Goal: Task Accomplishment & Management: Manage account settings

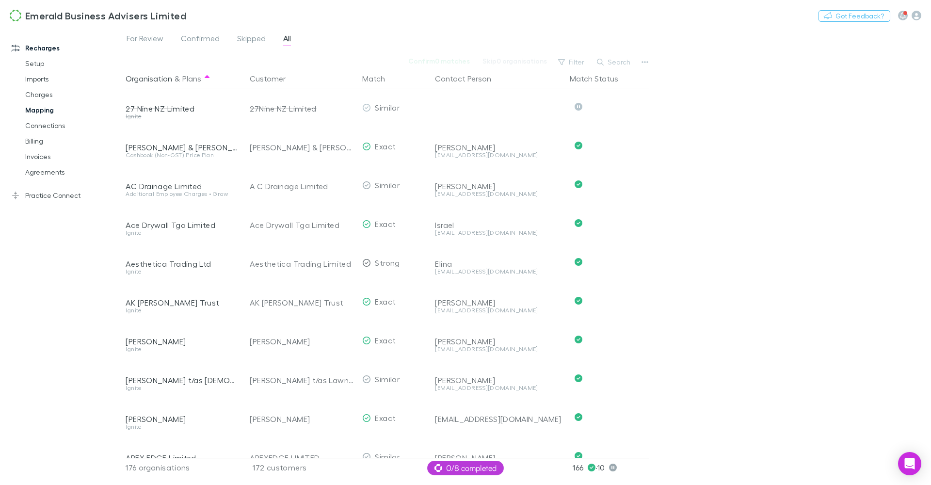
scroll to position [1979, 0]
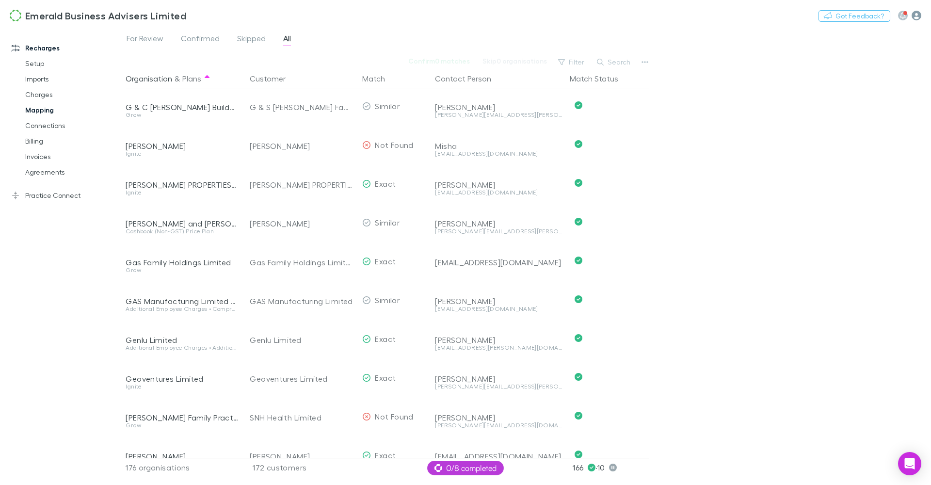
click at [912, 14] on icon "button" at bounding box center [916, 16] width 10 height 10
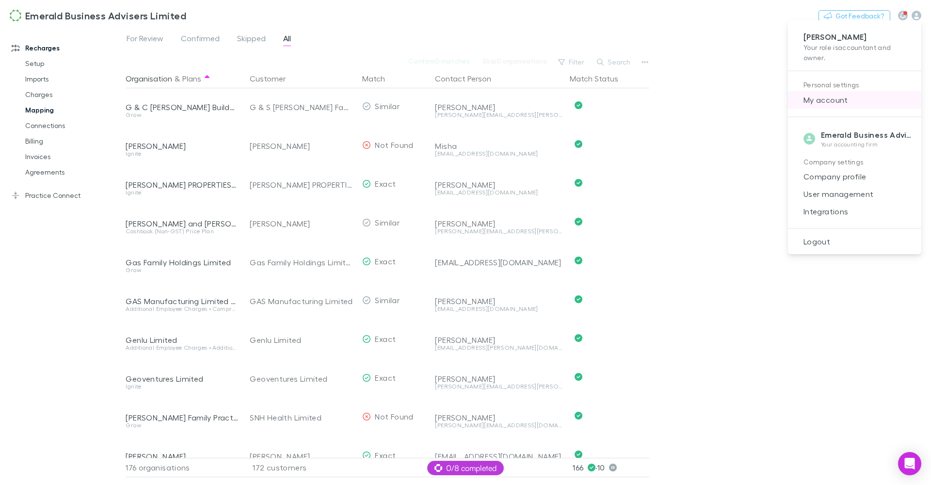
click at [840, 99] on span "My account" at bounding box center [854, 100] width 118 height 12
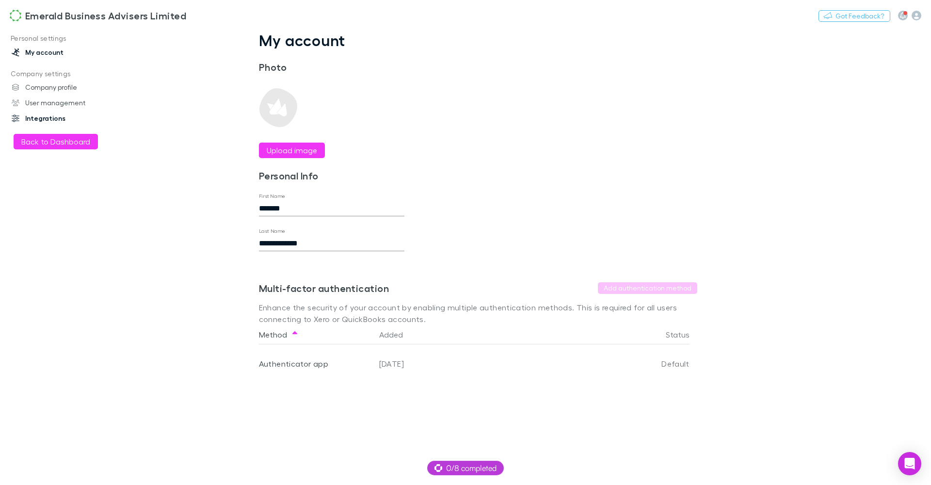
click at [63, 120] on link "Integrations" at bounding box center [63, 119] width 122 height 16
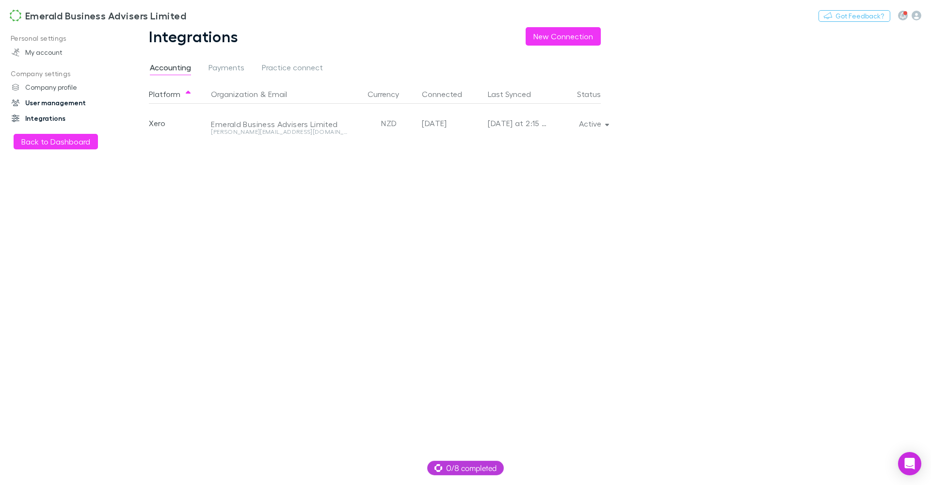
click at [70, 104] on link "User management" at bounding box center [63, 103] width 122 height 16
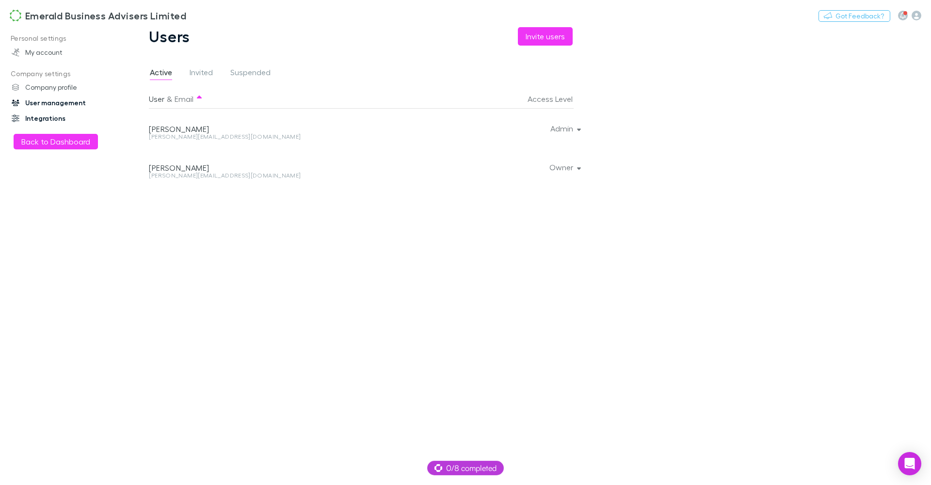
click at [63, 121] on link "Integrations" at bounding box center [63, 119] width 122 height 16
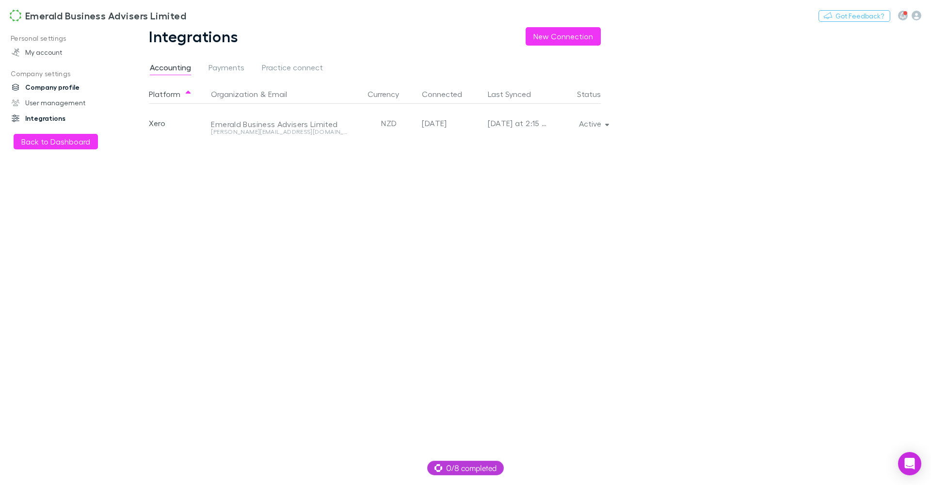
click at [60, 85] on link "Company profile" at bounding box center [63, 87] width 122 height 16
